Goal: Information Seeking & Learning: Learn about a topic

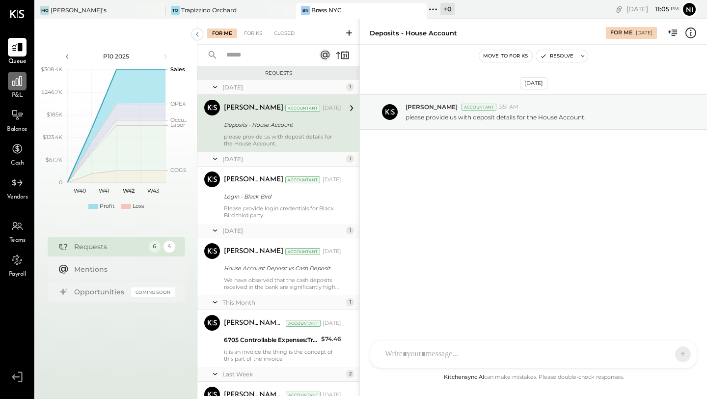
click at [22, 84] on icon at bounding box center [17, 81] width 10 height 10
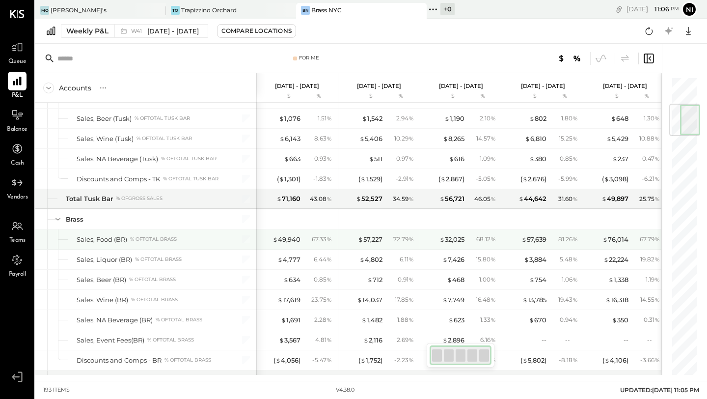
scroll to position [233, 0]
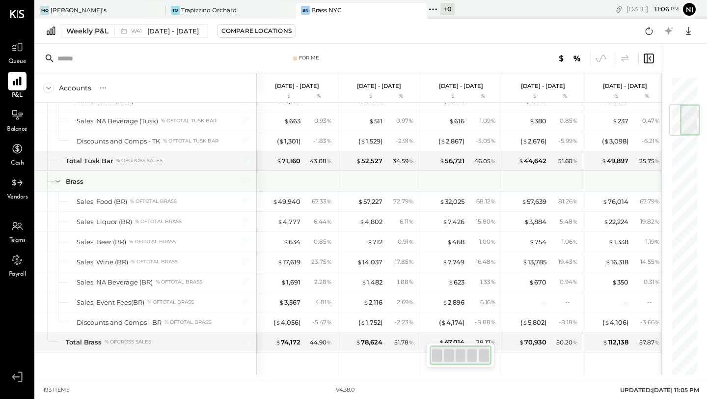
click at [309, 183] on div at bounding box center [298, 181] width 74 height 20
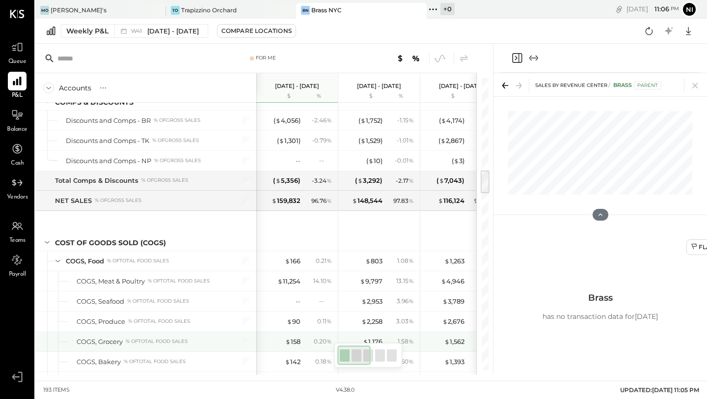
scroll to position [1114, 0]
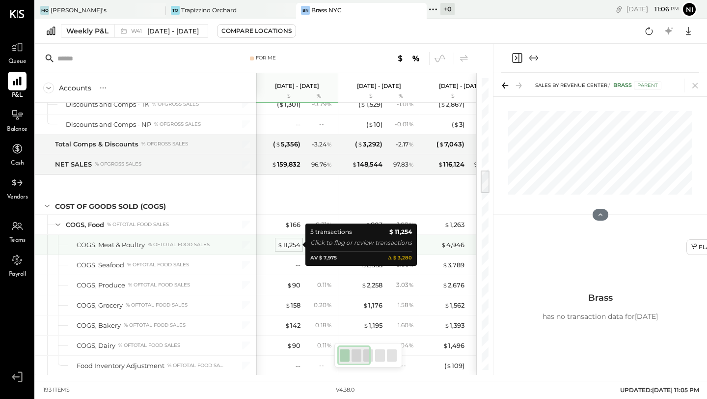
click at [288, 247] on div "$ 11,254" at bounding box center [288, 244] width 23 height 9
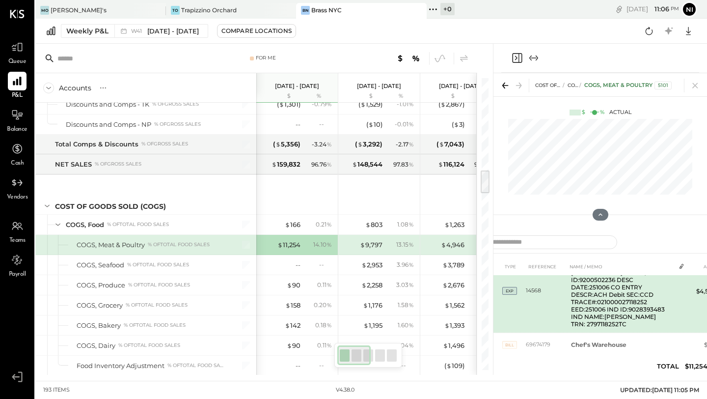
scroll to position [32, 0]
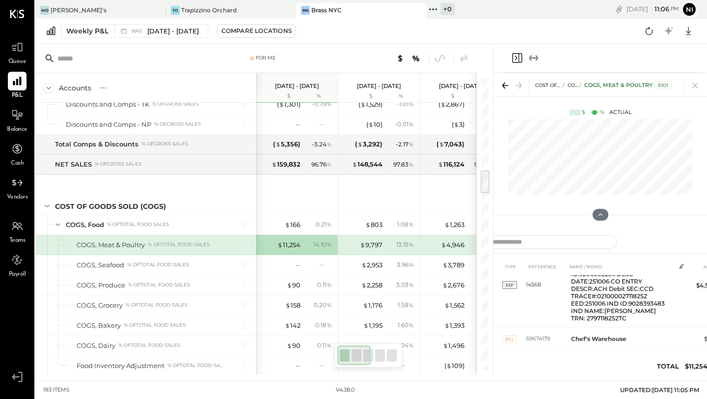
click at [532, 57] on icon "Expand panel (e)" at bounding box center [534, 58] width 12 height 12
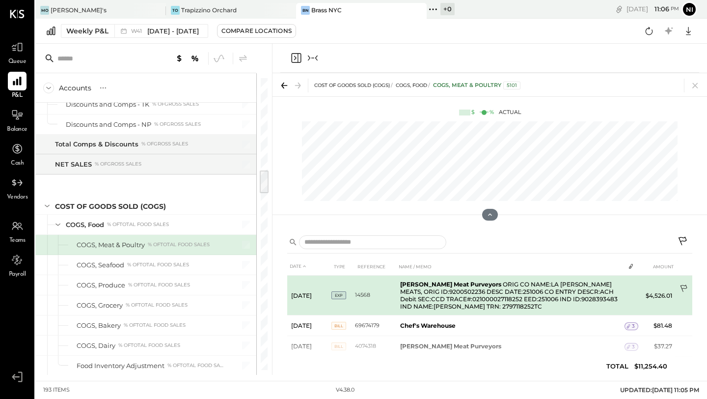
click at [682, 287] on icon at bounding box center [684, 289] width 10 height 10
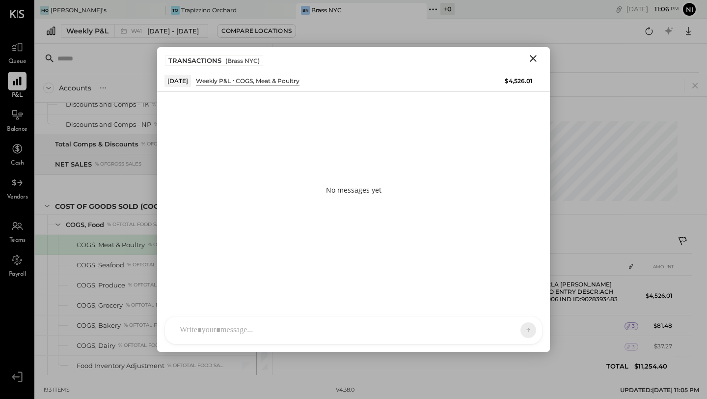
click at [317, 331] on div at bounding box center [353, 329] width 377 height 27
click at [499, 324] on button at bounding box center [509, 329] width 36 height 15
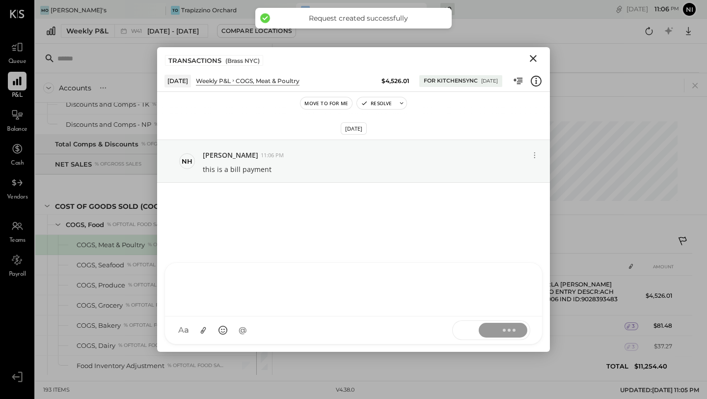
click at [536, 56] on icon "Close" at bounding box center [533, 59] width 12 height 12
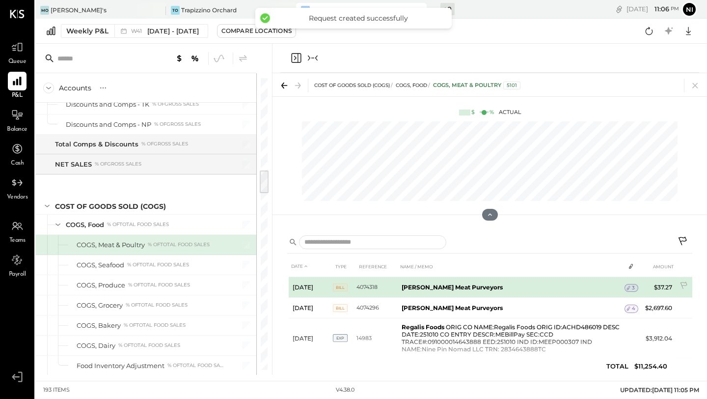
scroll to position [75, 0]
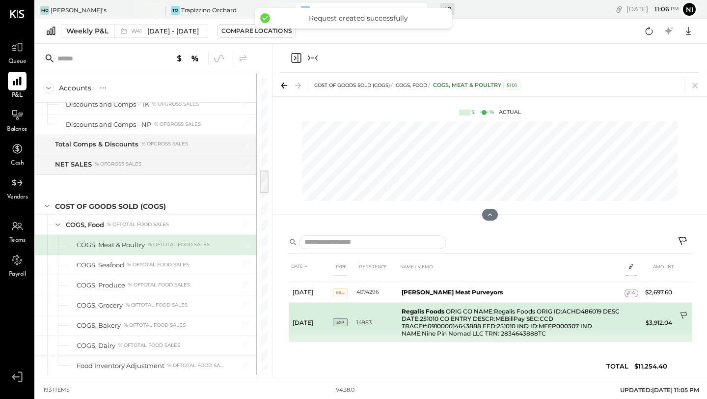
click at [680, 311] on icon at bounding box center [684, 316] width 10 height 10
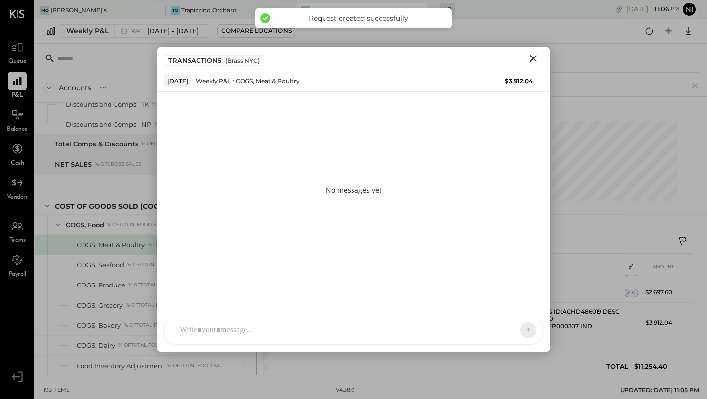
click at [388, 328] on div "ID [PERSON_NAME] Del [PERSON_NAME] [PERSON_NAME] [PERSON_NAME] E [PERSON_NAME] …" at bounding box center [353, 330] width 378 height 28
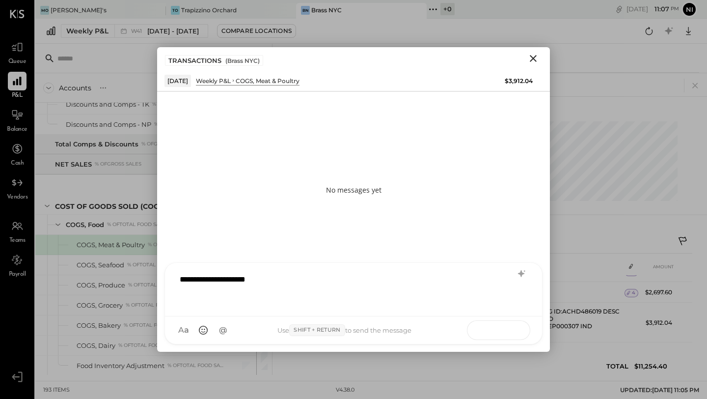
click at [518, 331] on button at bounding box center [509, 329] width 36 height 15
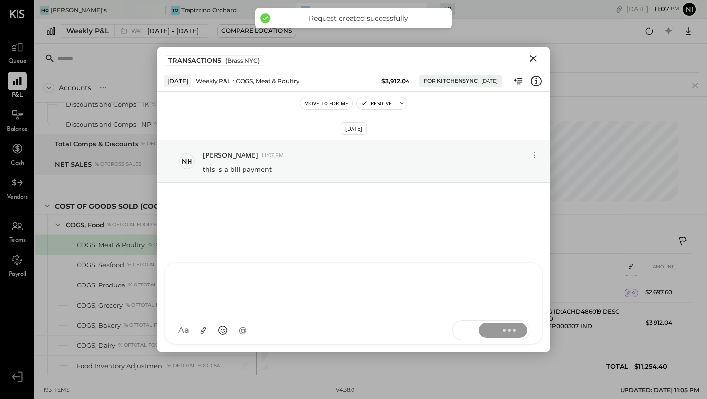
click at [535, 56] on icon "Close" at bounding box center [533, 58] width 7 height 7
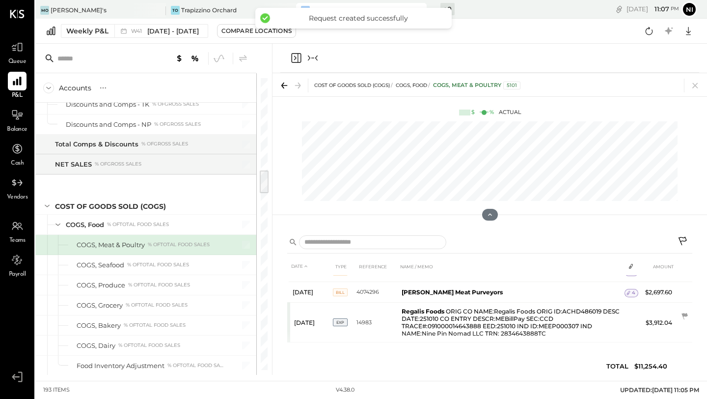
click at [315, 59] on icon "Collapse panel (e)" at bounding box center [313, 58] width 12 height 12
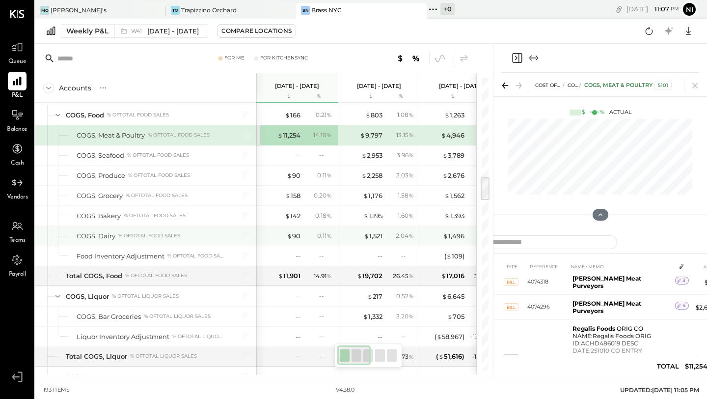
scroll to position [1196, 0]
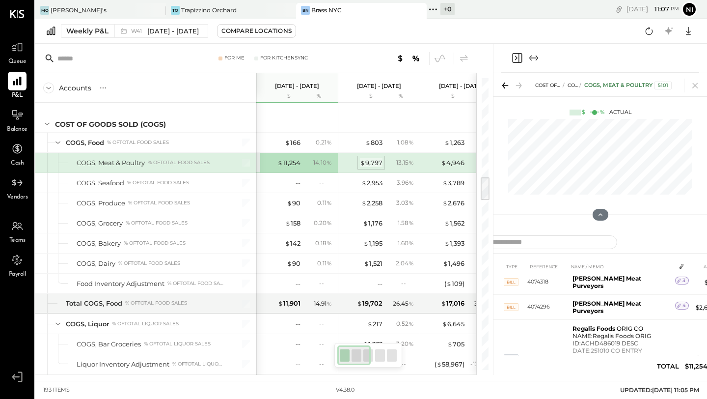
click at [361, 164] on span "$" at bounding box center [362, 163] width 5 height 8
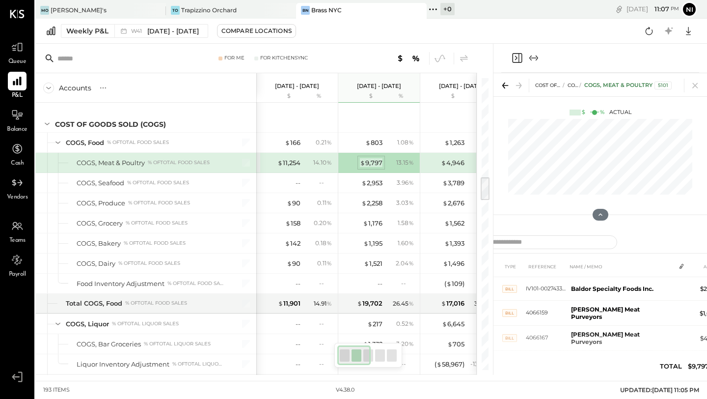
scroll to position [59, 0]
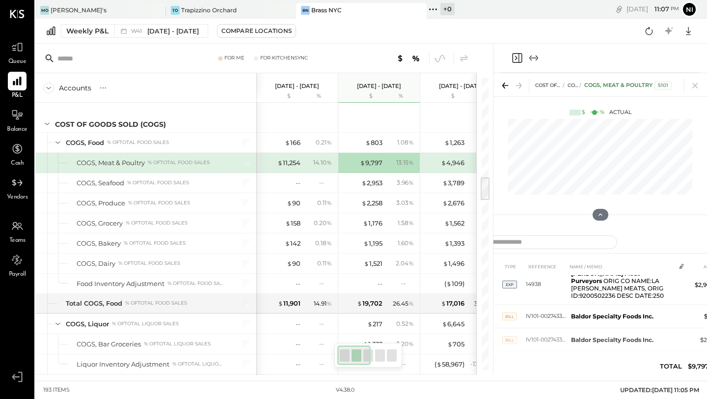
click at [532, 55] on icon "Expand panel (e)" at bounding box center [534, 58] width 12 height 12
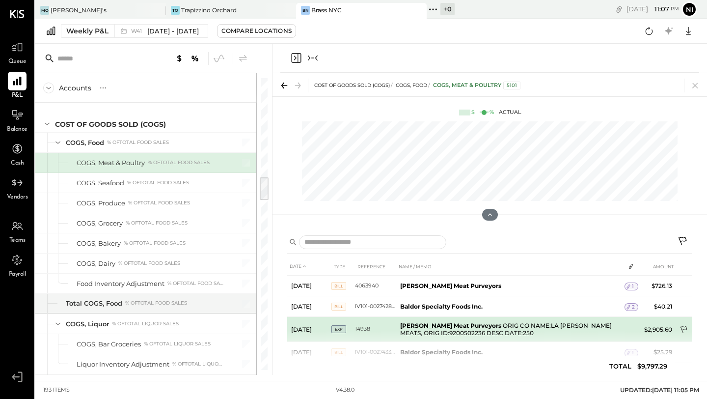
click at [680, 324] on td at bounding box center [684, 330] width 16 height 19
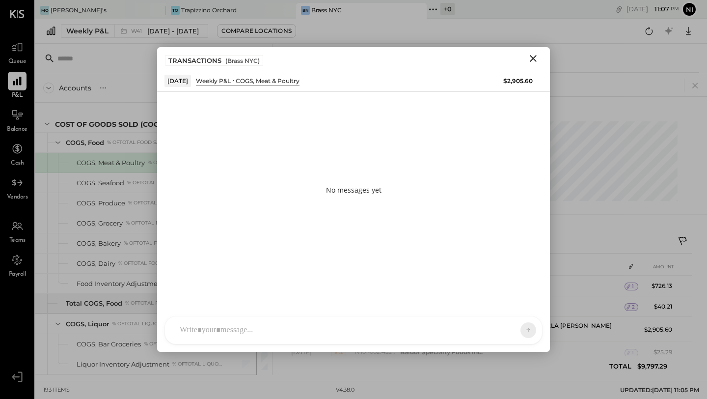
click at [274, 316] on div "ID [PERSON_NAME] Del [PERSON_NAME] [PERSON_NAME] [PERSON_NAME] E [PERSON_NAME] …" at bounding box center [353, 330] width 378 height 28
click at [268, 331] on div "ID [PERSON_NAME] Del [PERSON_NAME] [PERSON_NAME] [PERSON_NAME] E [PERSON_NAME] …" at bounding box center [353, 303] width 378 height 82
click at [506, 334] on icon at bounding box center [510, 329] width 10 height 10
click at [533, 58] on icon "Close" at bounding box center [533, 58] width 7 height 7
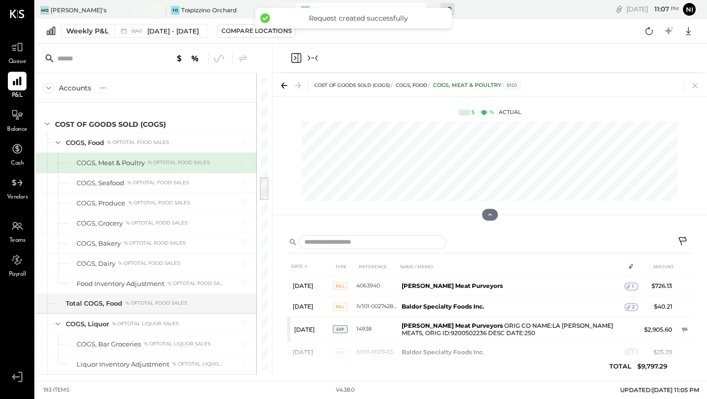
click at [304, 54] on div at bounding box center [304, 58] width 28 height 12
click at [312, 55] on icon "Collapse panel (e)" at bounding box center [313, 58] width 12 height 12
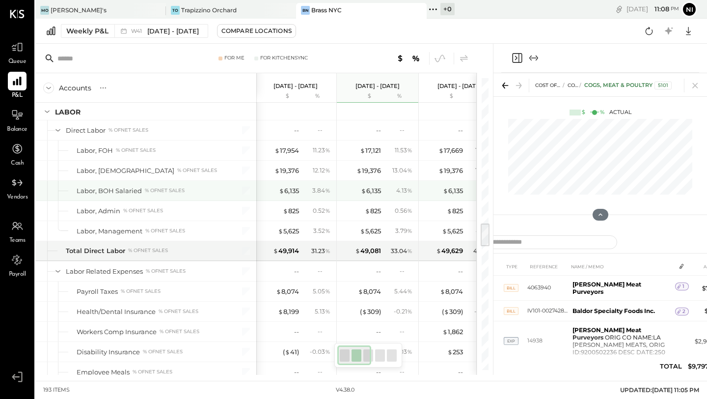
scroll to position [1748, 0]
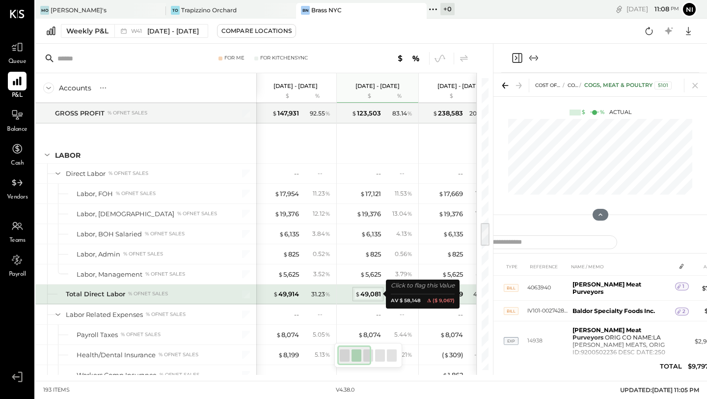
click at [368, 293] on div "$ 49,081" at bounding box center [368, 293] width 26 height 9
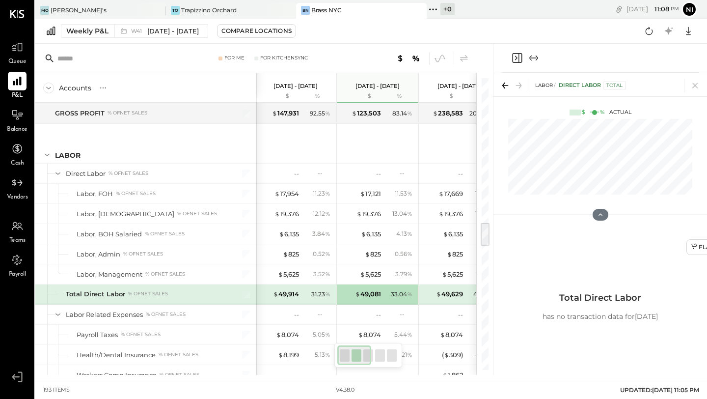
click at [536, 52] on icon "Expand panel (e)" at bounding box center [534, 58] width 12 height 12
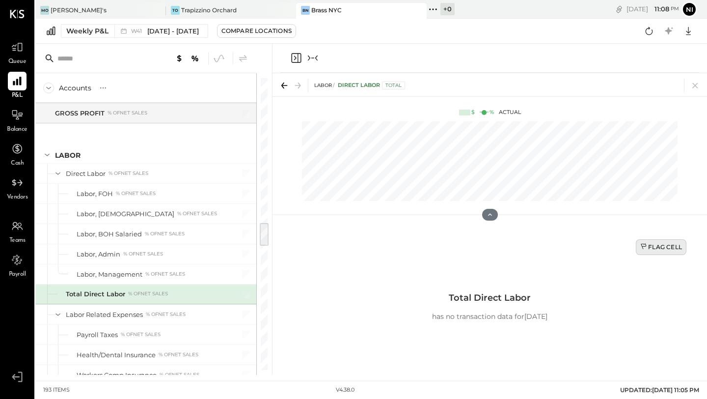
click at [653, 248] on div "Flag Cell" at bounding box center [661, 247] width 42 height 8
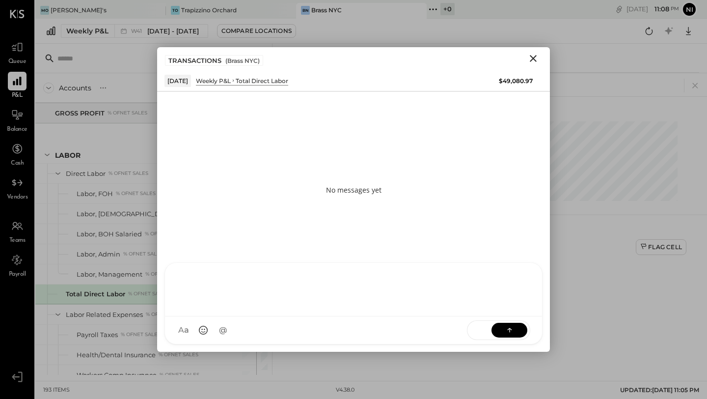
click at [284, 316] on div at bounding box center [353, 290] width 377 height 54
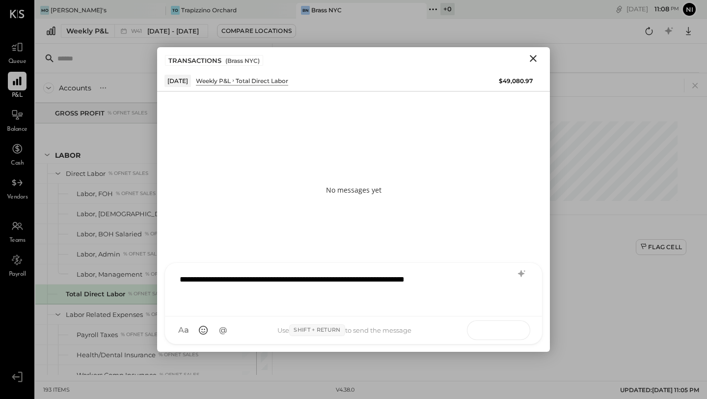
click at [515, 327] on button at bounding box center [509, 329] width 36 height 15
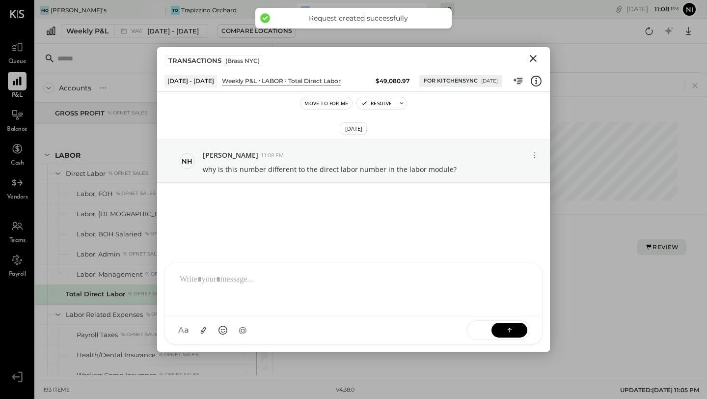
click at [536, 56] on icon "Close" at bounding box center [533, 58] width 7 height 7
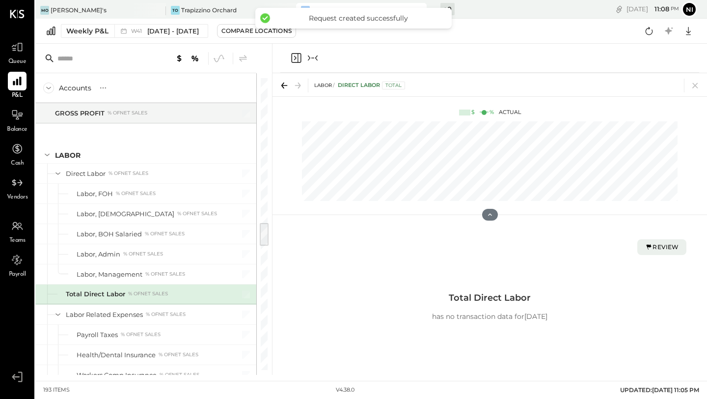
click at [311, 55] on icon "Collapse panel (e)" at bounding box center [313, 58] width 12 height 12
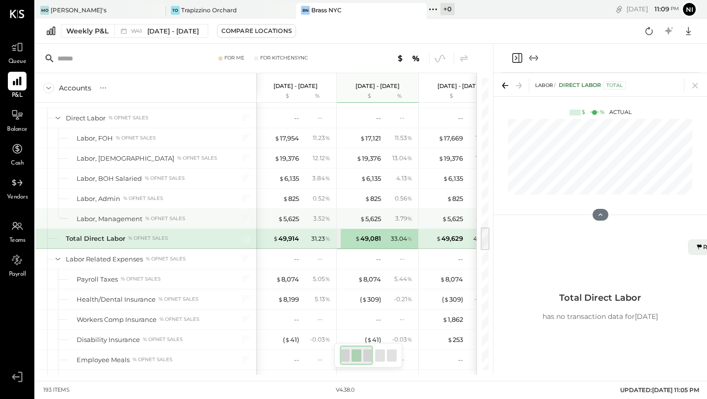
scroll to position [1804, 0]
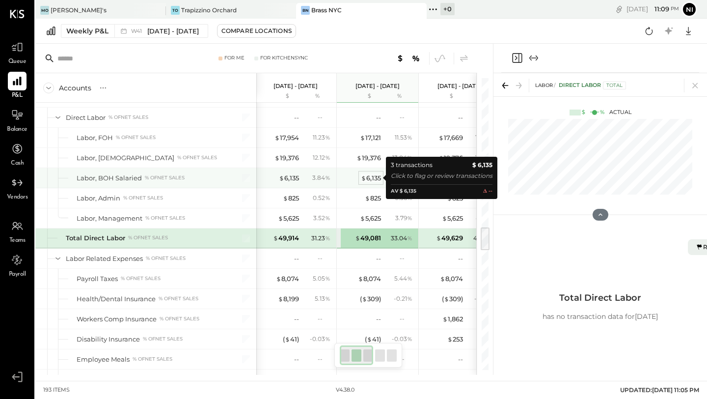
click at [365, 180] on span "$" at bounding box center [363, 178] width 5 height 8
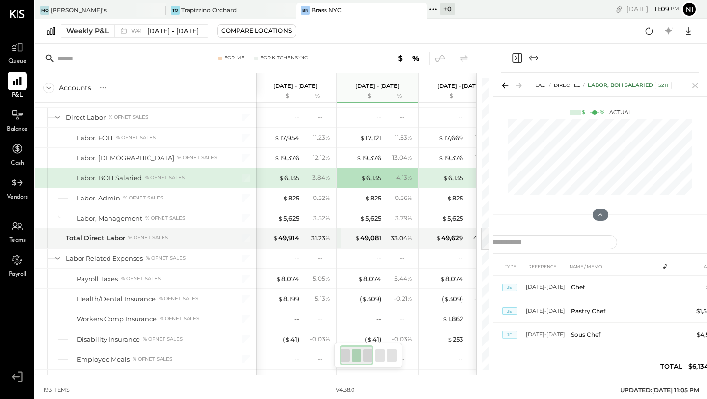
click at [532, 56] on icon "Expand panel (e)" at bounding box center [534, 58] width 12 height 12
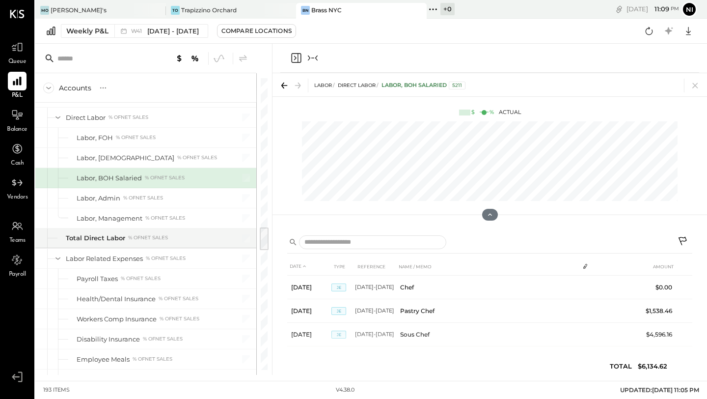
click at [315, 56] on icon "Collapse panel (e)" at bounding box center [313, 58] width 12 height 12
